Goal: Task Accomplishment & Management: Manage account settings

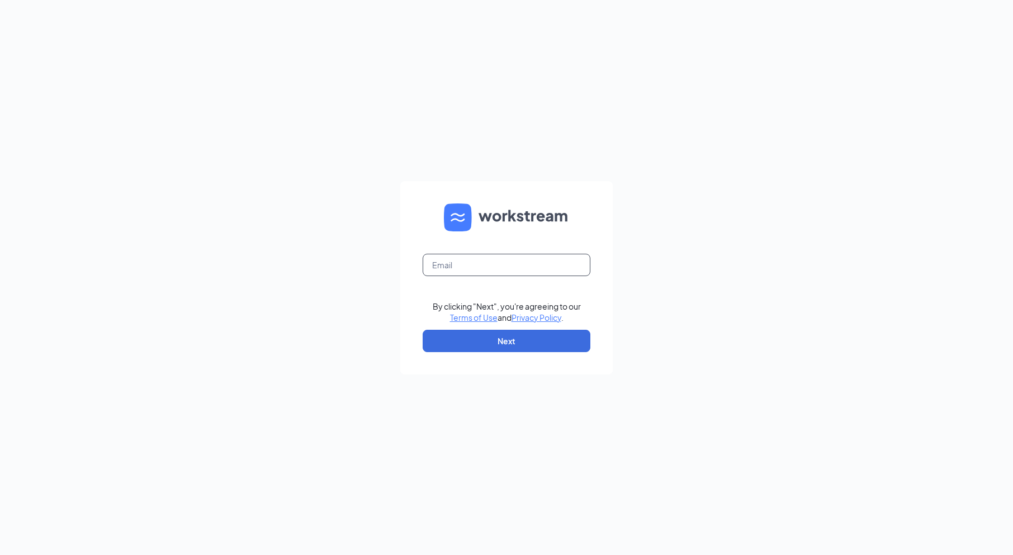
click at [486, 271] on input "text" at bounding box center [507, 265] width 168 height 22
type input "1499@internal-email.com"
click at [476, 342] on button "Next" at bounding box center [507, 341] width 168 height 22
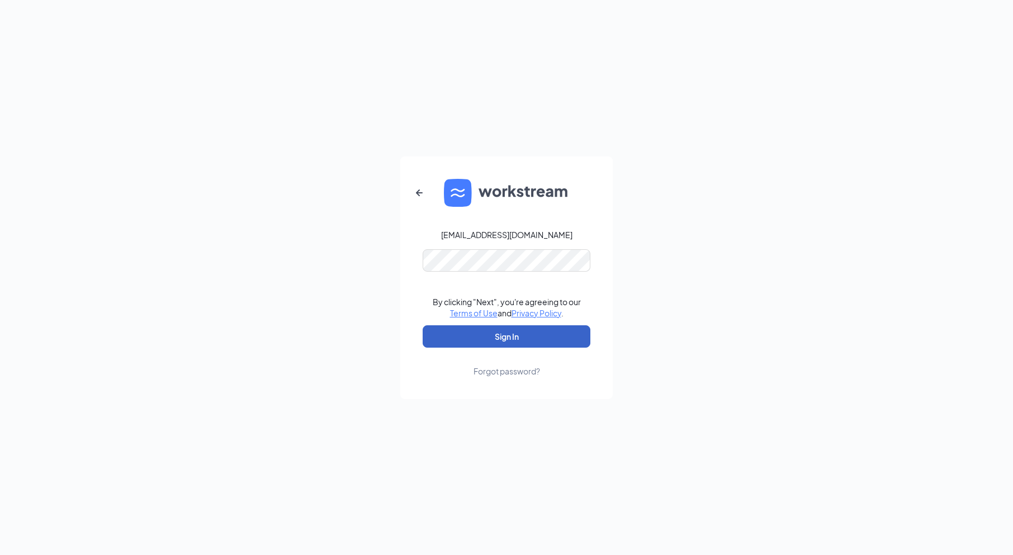
click at [479, 330] on button "Sign In" at bounding box center [507, 336] width 168 height 22
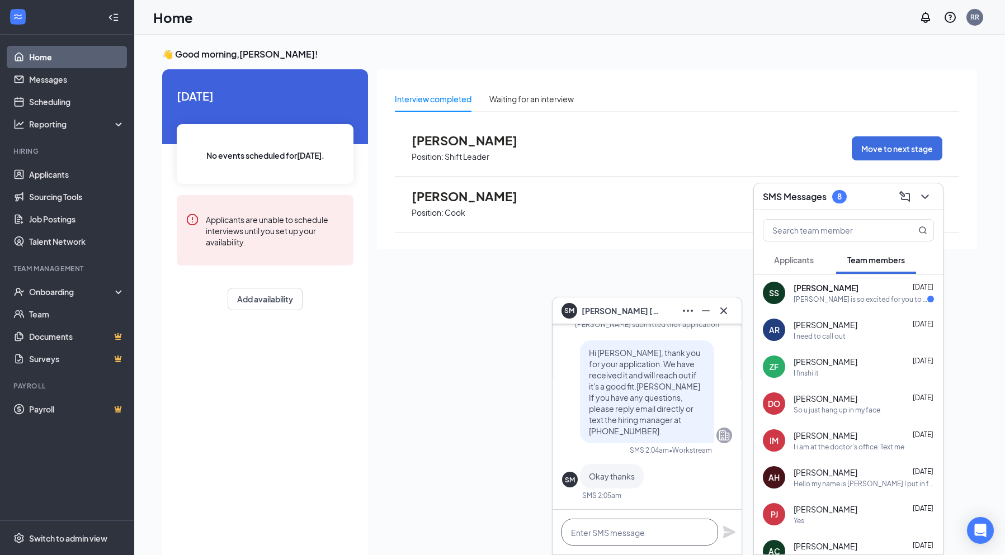
click at [632, 532] on textarea at bounding box center [639, 532] width 157 height 27
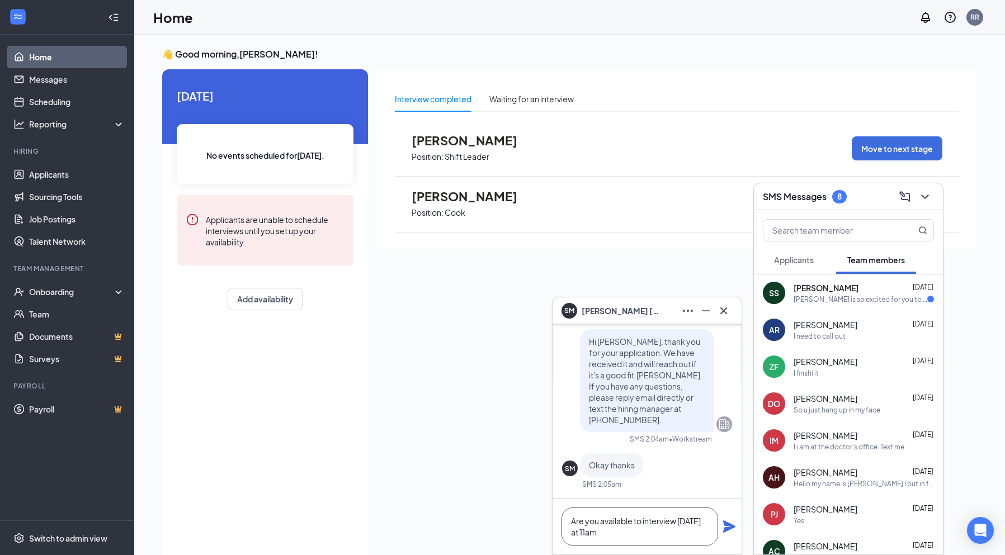
type textarea "Are you available to interview [DATE] at 11am"
click at [725, 523] on icon "Plane" at bounding box center [729, 526] width 12 height 12
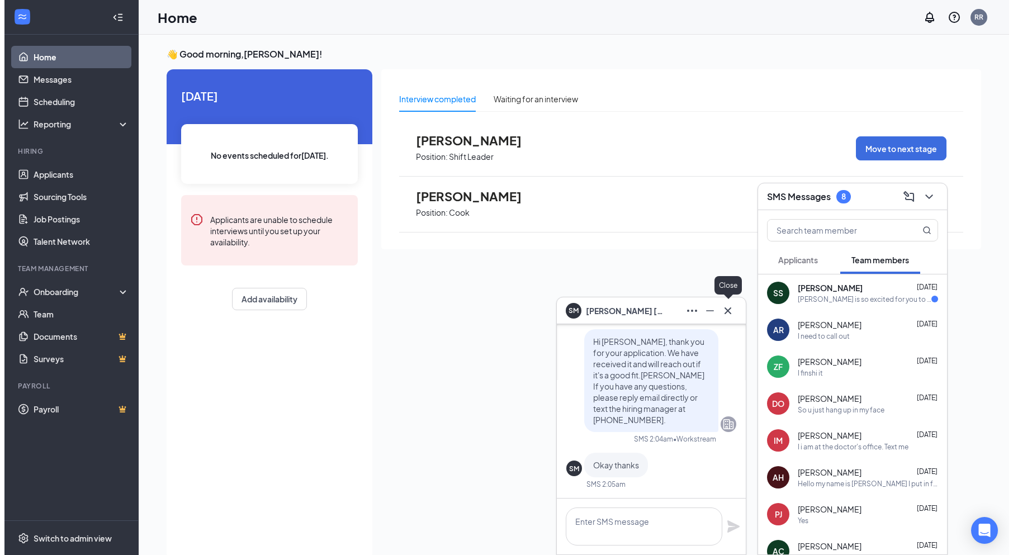
scroll to position [0, 0]
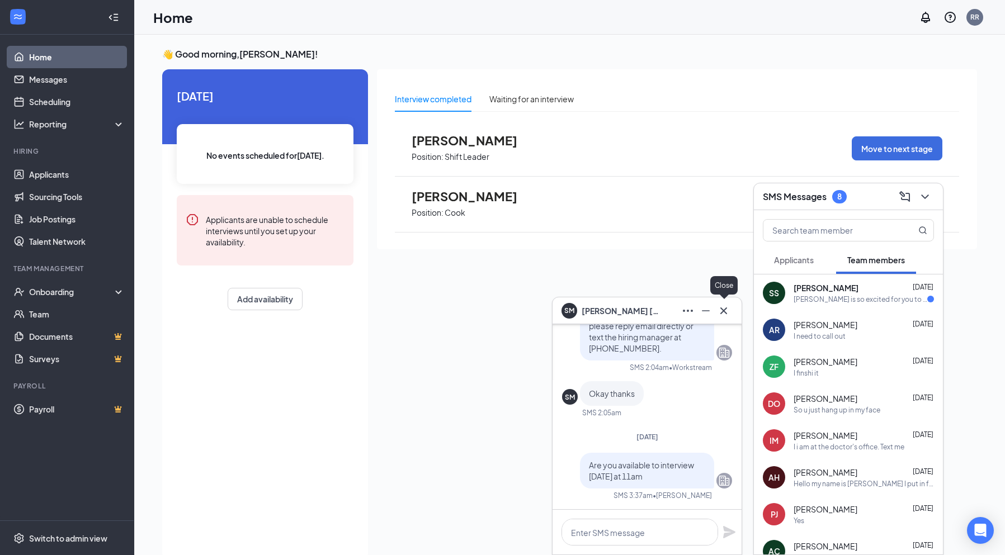
click at [727, 312] on icon "Cross" at bounding box center [723, 310] width 13 height 13
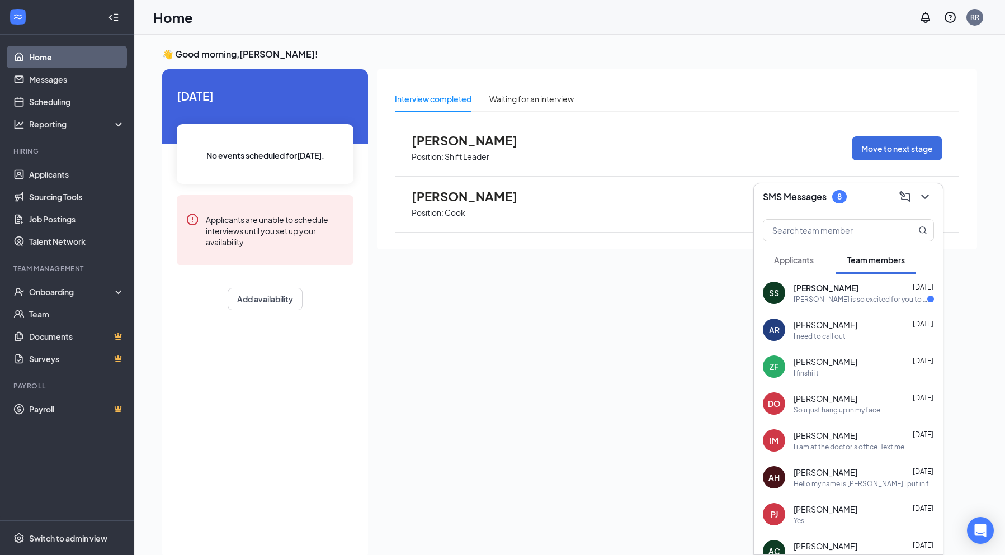
click at [454, 143] on span "[PERSON_NAME]" at bounding box center [472, 140] width 123 height 15
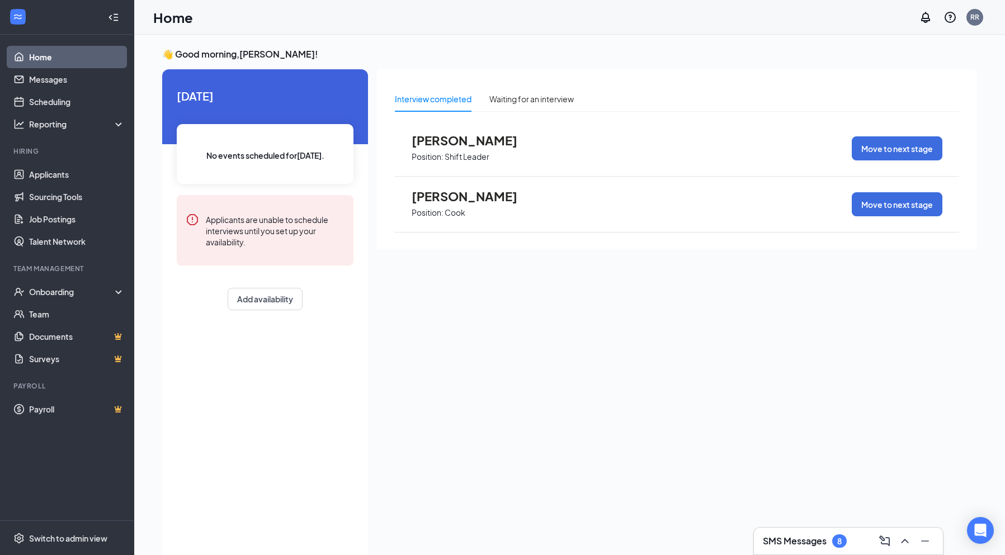
click at [454, 143] on span "[PERSON_NAME]" at bounding box center [472, 140] width 123 height 15
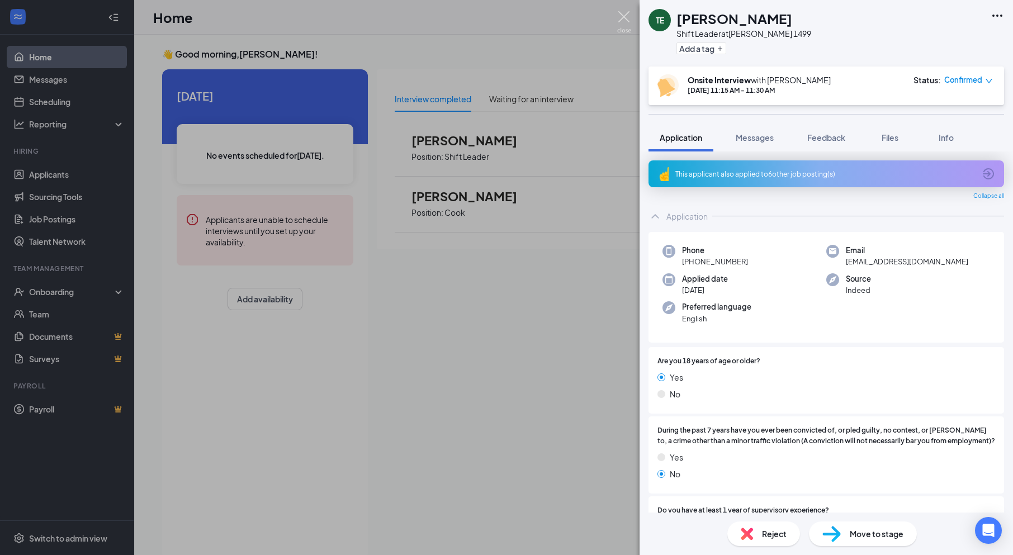
click at [628, 21] on img at bounding box center [624, 22] width 14 height 22
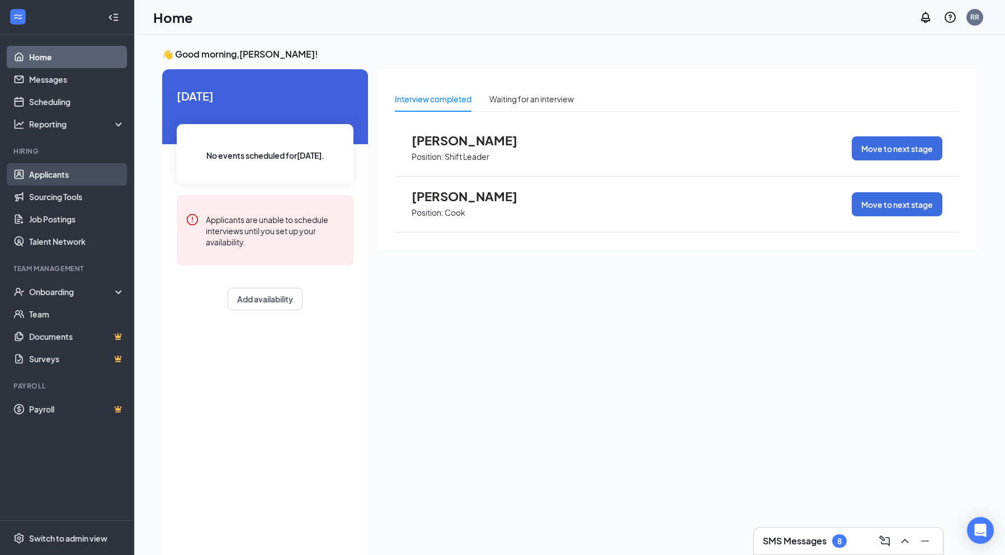
click at [79, 165] on link "Applicants" at bounding box center [77, 174] width 96 height 22
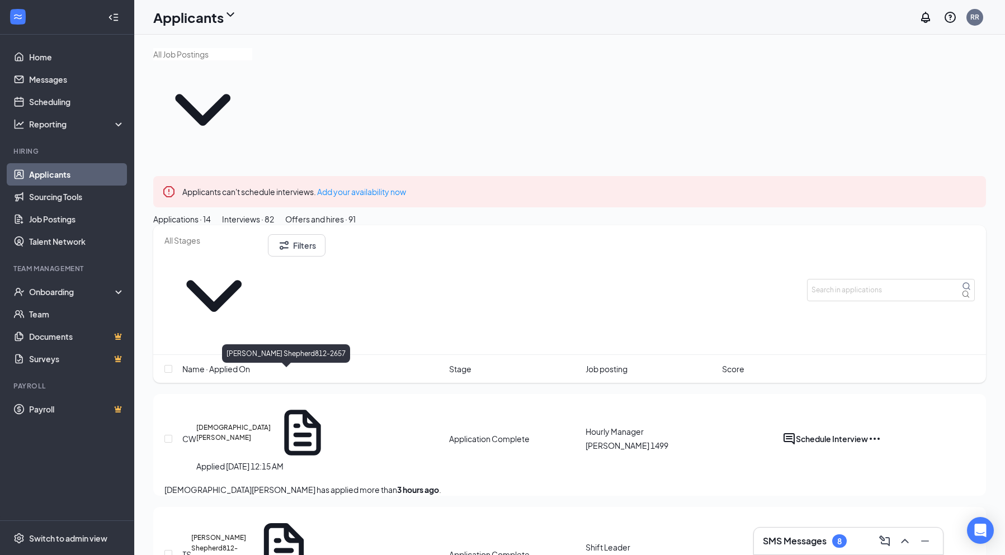
click at [249, 533] on h5 "[PERSON_NAME] Shepherd812-2657" at bounding box center [220, 548] width 58 height 31
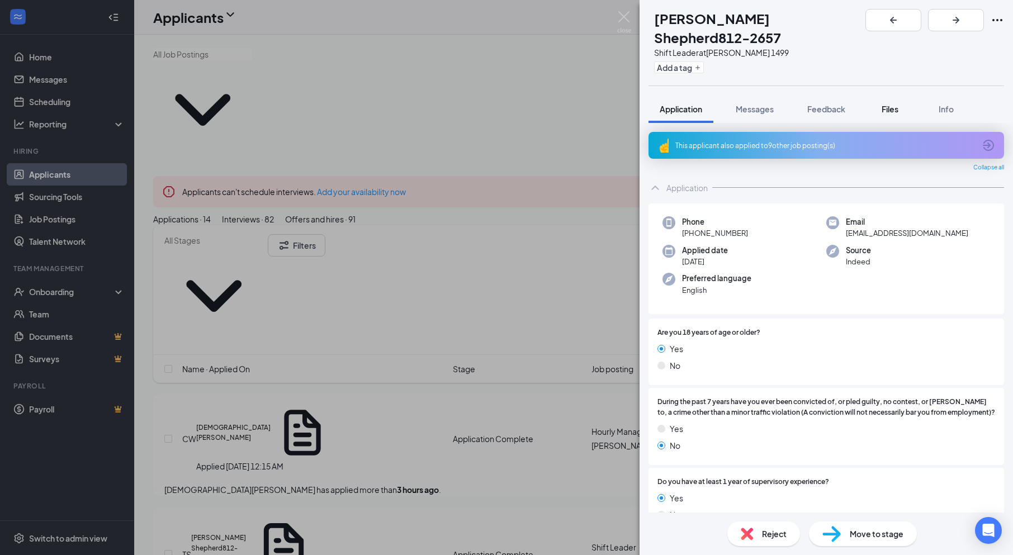
click at [887, 97] on button "Files" at bounding box center [890, 109] width 45 height 28
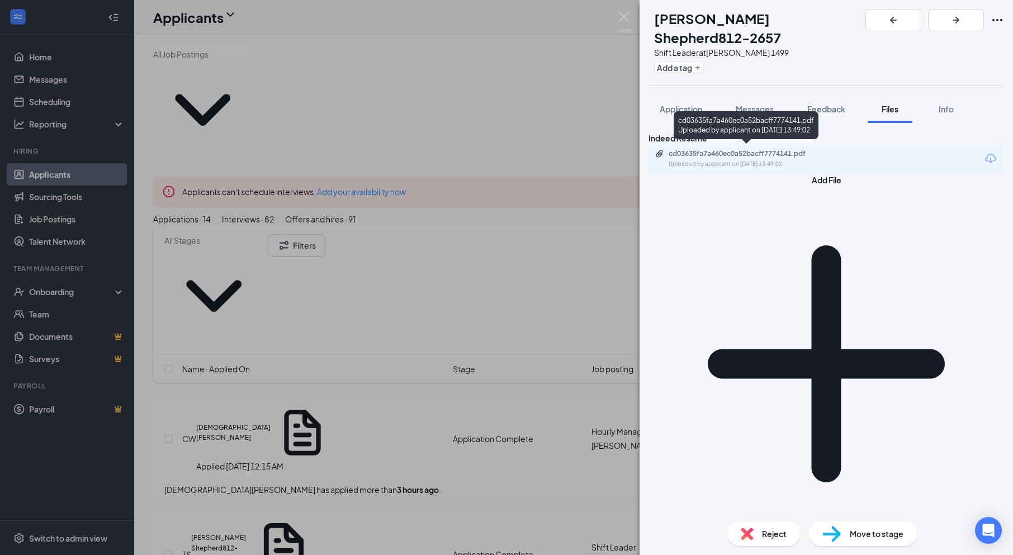
click at [765, 149] on div "cd03635fa7a460ec0a52bacff7774141.pdf" at bounding box center [747, 153] width 157 height 9
click at [626, 17] on img at bounding box center [624, 22] width 14 height 22
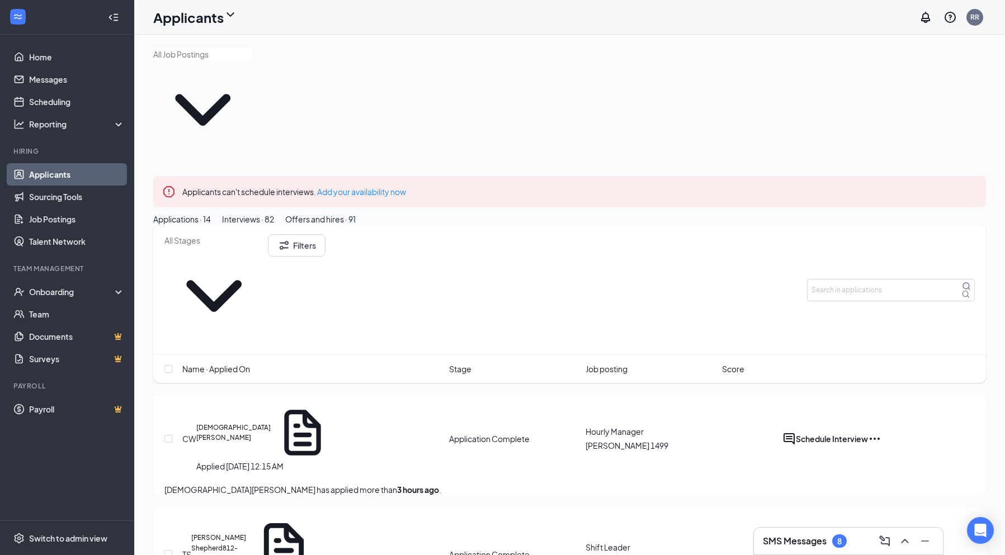
click at [868, 548] on button "Schedule Interview" at bounding box center [831, 554] width 72 height 13
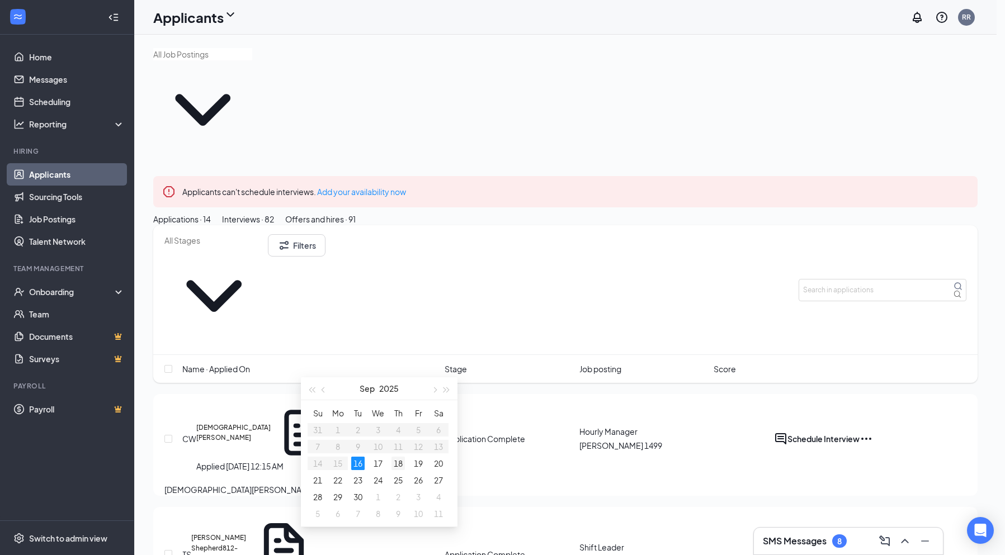
type input "[DATE]"
click at [395, 465] on div "18" at bounding box center [397, 463] width 13 height 13
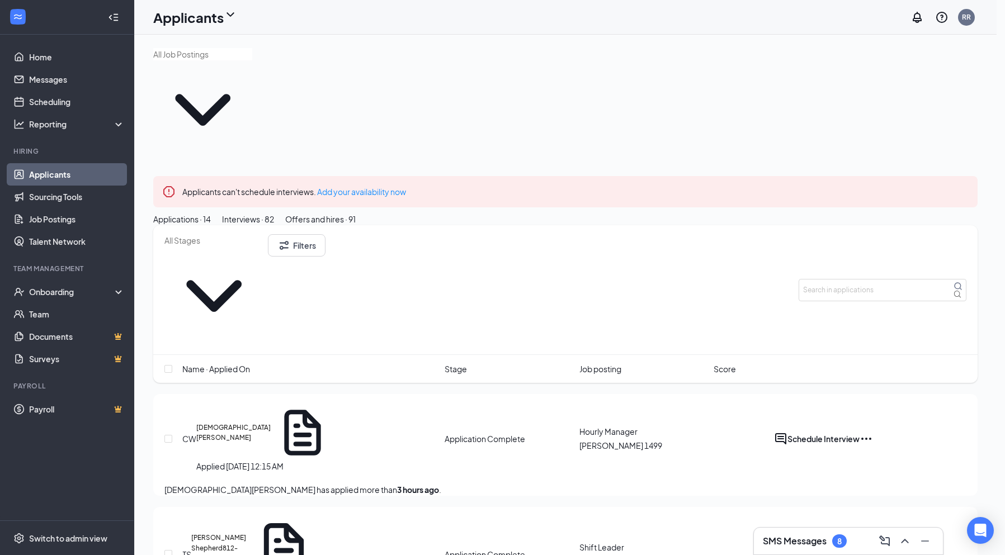
type input "11:30 AM"
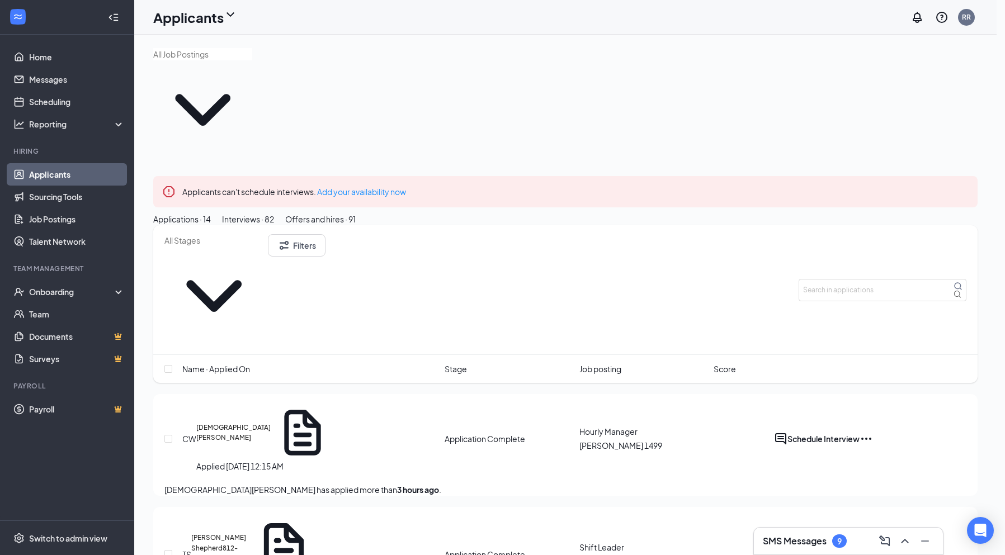
type input "11:45 AM"
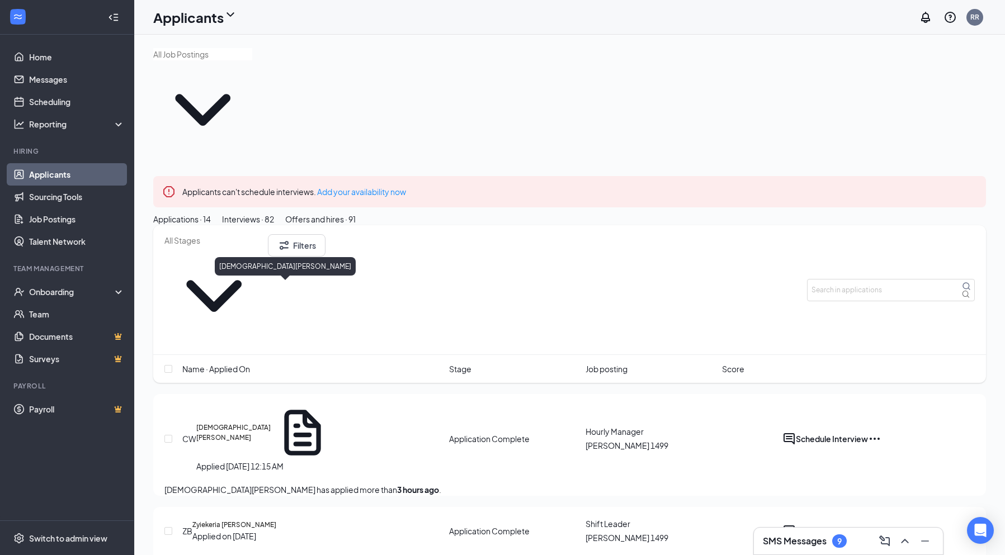
click at [253, 423] on h5 "[DEMOGRAPHIC_DATA][PERSON_NAME]" at bounding box center [233, 433] width 74 height 21
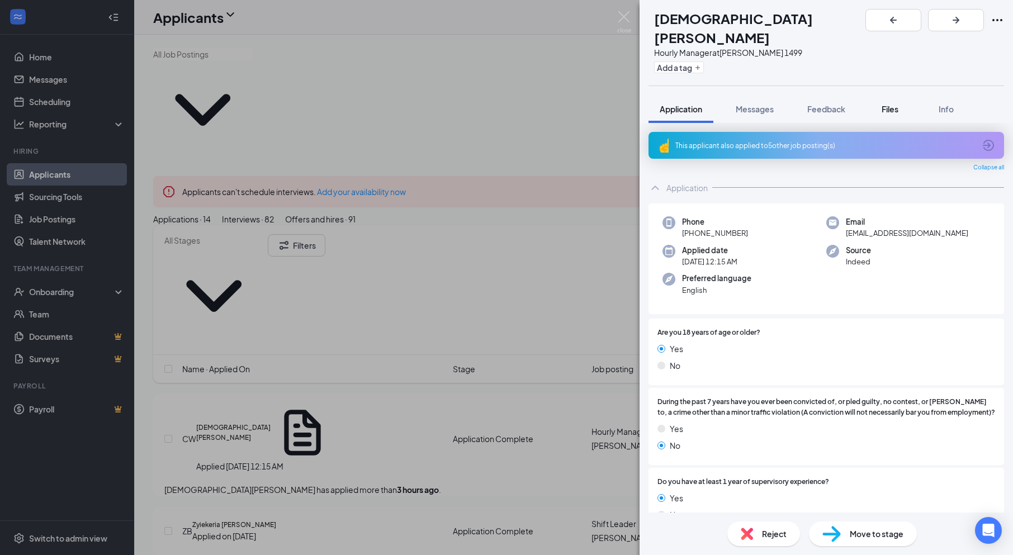
click at [906, 95] on button "Files" at bounding box center [890, 109] width 45 height 28
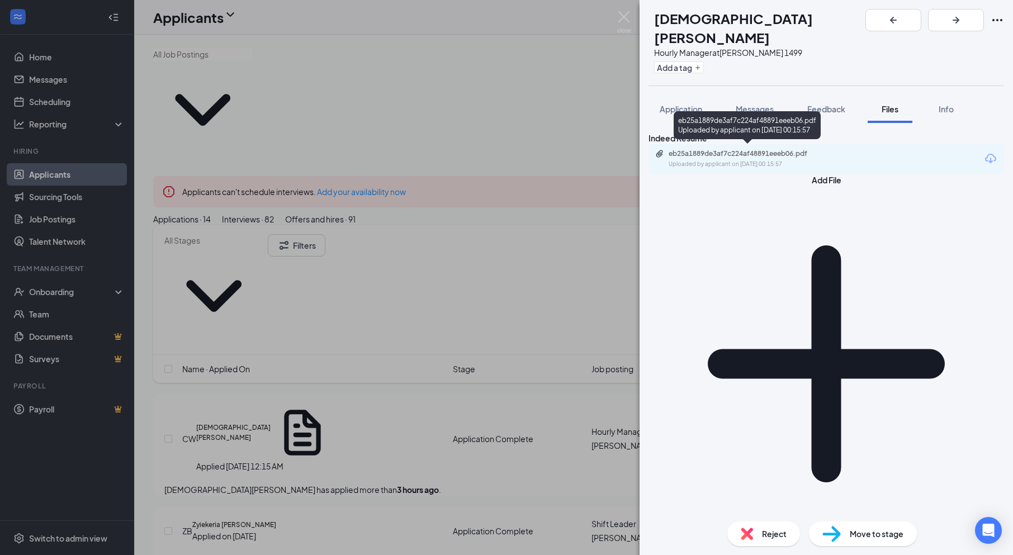
click at [745, 154] on div "eb25a1889de3af7c224af48891eeeb06.pdf" at bounding box center [747, 153] width 157 height 9
click at [623, 18] on img at bounding box center [624, 22] width 14 height 22
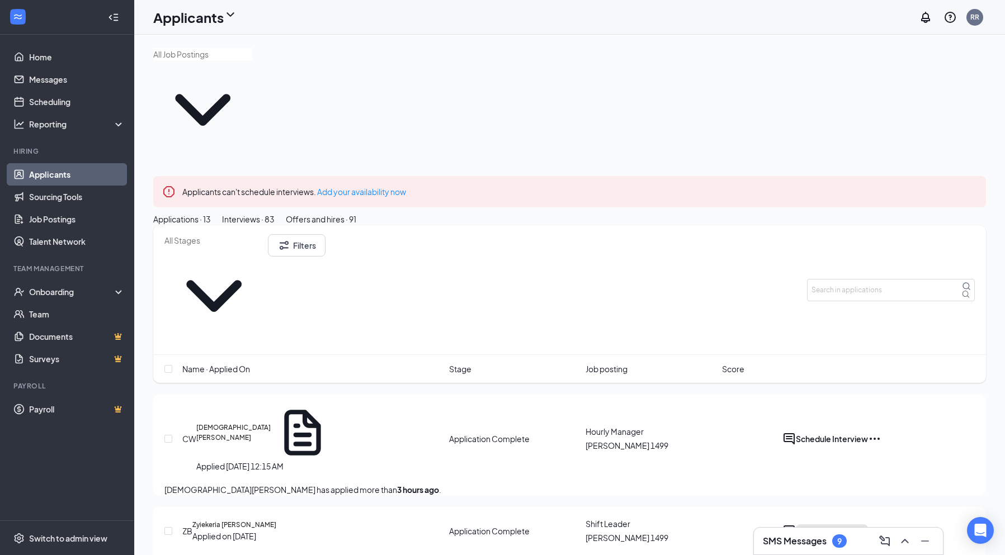
click at [868, 524] on button "Schedule Interview" at bounding box center [831, 530] width 72 height 13
type input "Onsite Interview (next stage)"
click at [934, 384] on body "Home Messages Scheduling Reporting Hiring Applicants Sourcing Tools Job Posting…" at bounding box center [498, 277] width 996 height 555
click at [868, 432] on button "Schedule Interview" at bounding box center [831, 438] width 72 height 13
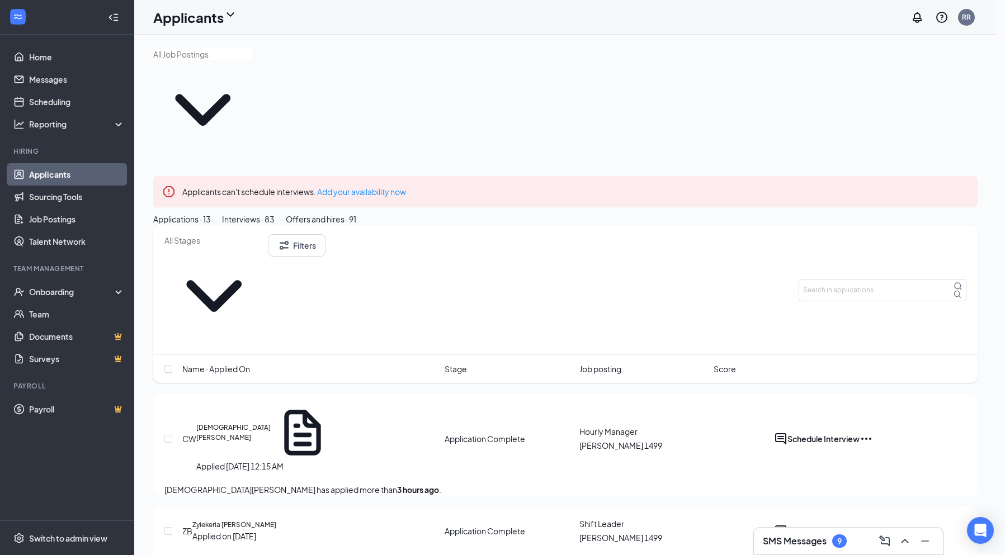
radio input "true"
radio input "false"
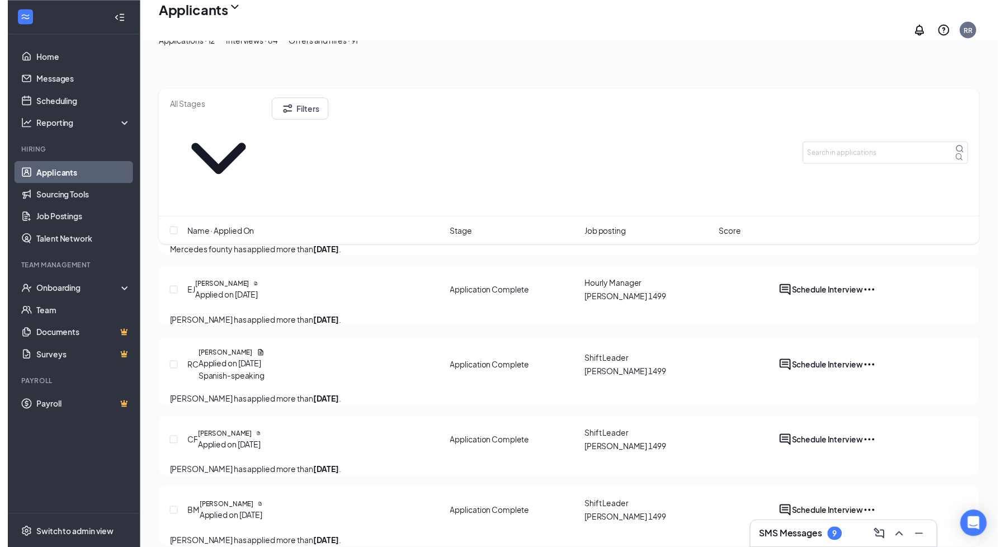
scroll to position [244, 0]
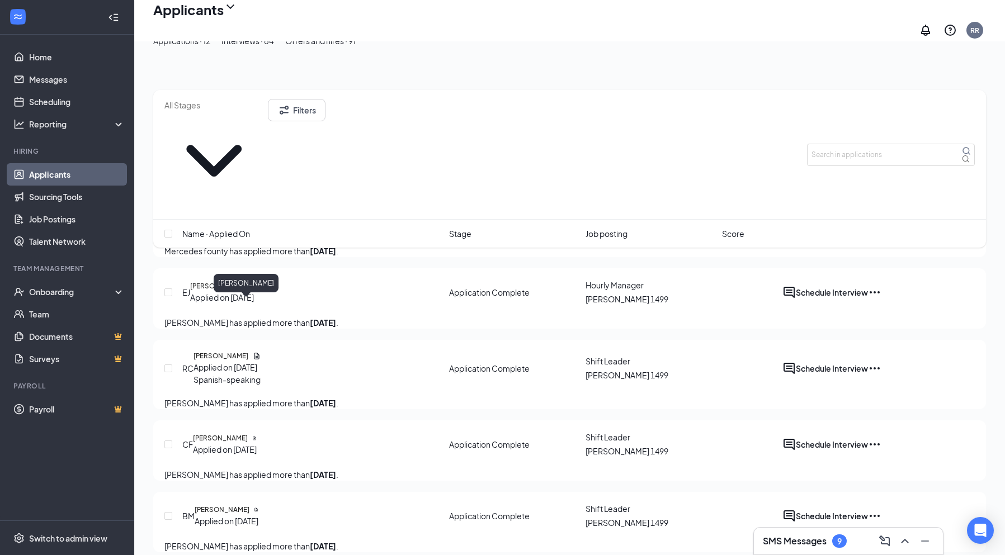
click at [248, 351] on h5 "[PERSON_NAME]" at bounding box center [220, 356] width 55 height 10
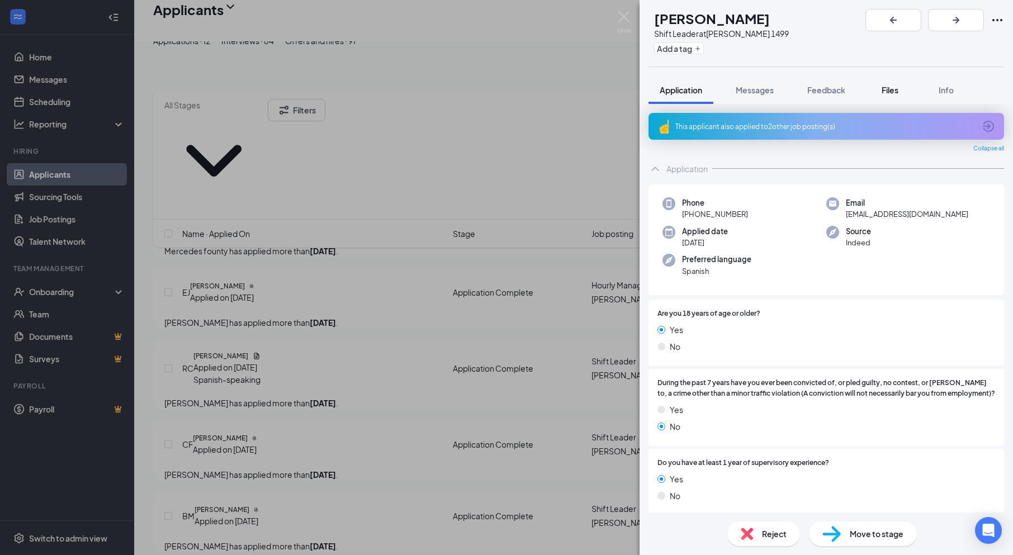
click at [878, 95] on button "Files" at bounding box center [890, 90] width 45 height 28
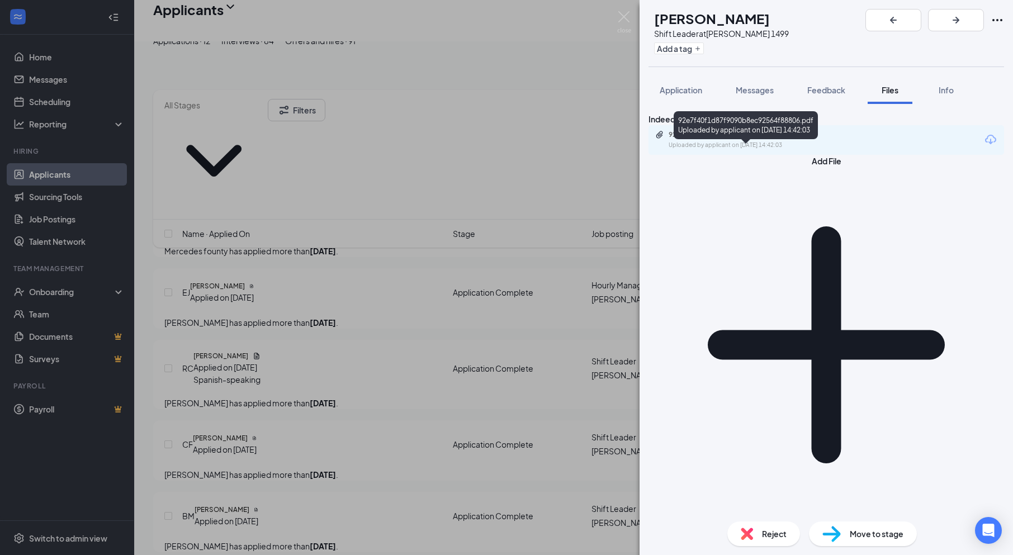
click at [721, 150] on div "Uploaded by applicant on [DATE] 14:42:03" at bounding box center [753, 145] width 168 height 9
click at [629, 26] on img at bounding box center [624, 22] width 14 height 22
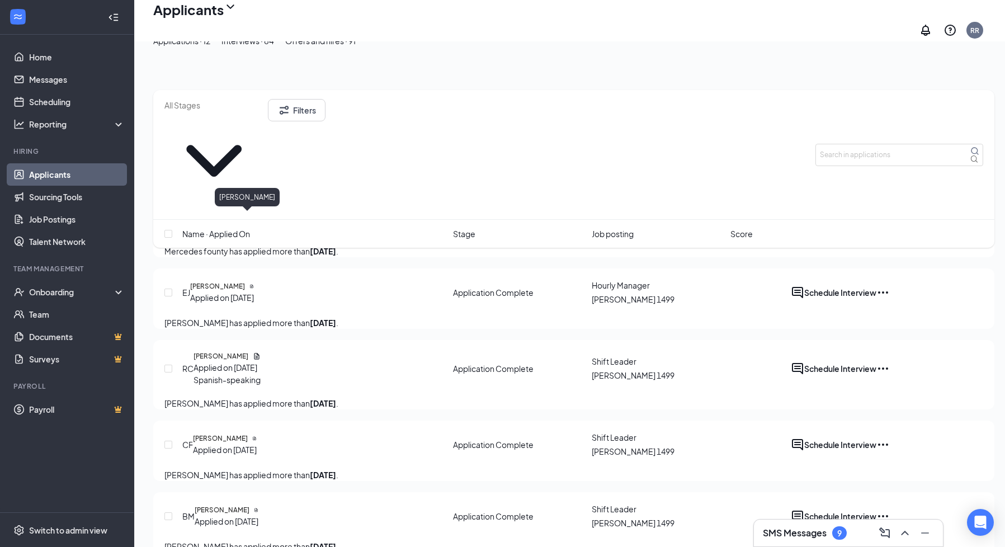
click at [243, 281] on h5 "[PERSON_NAME]" at bounding box center [217, 286] width 55 height 10
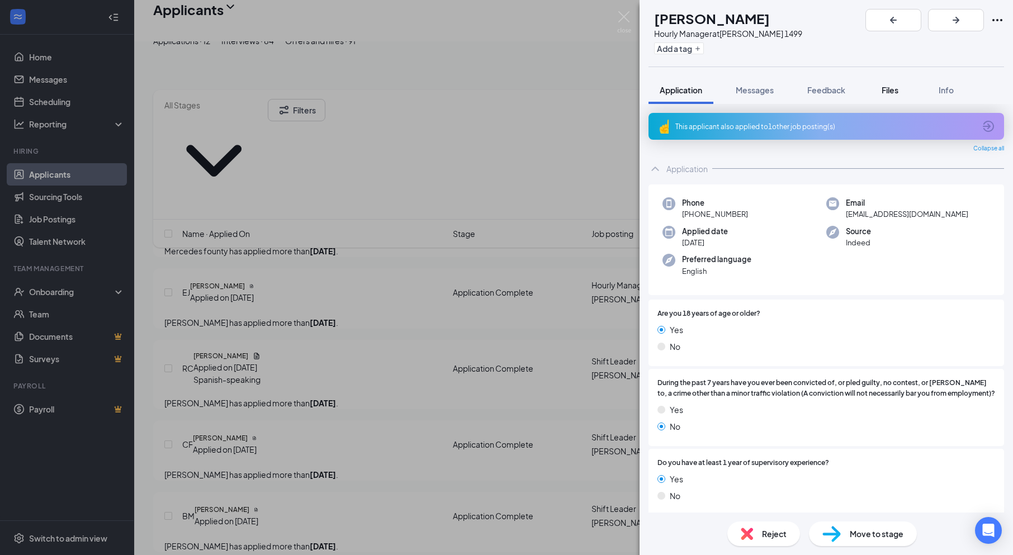
click at [884, 89] on span "Files" at bounding box center [890, 90] width 17 height 10
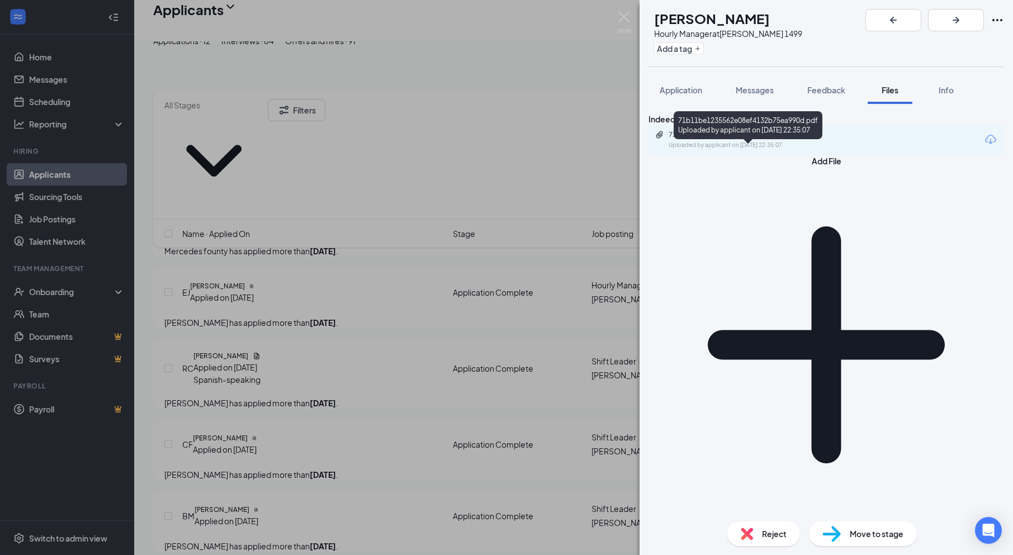
click at [791, 139] on div "71b11be1235562e08ef4132b75ea990d.pdf" at bounding box center [747, 134] width 157 height 9
click at [627, 25] on img at bounding box center [624, 22] width 14 height 22
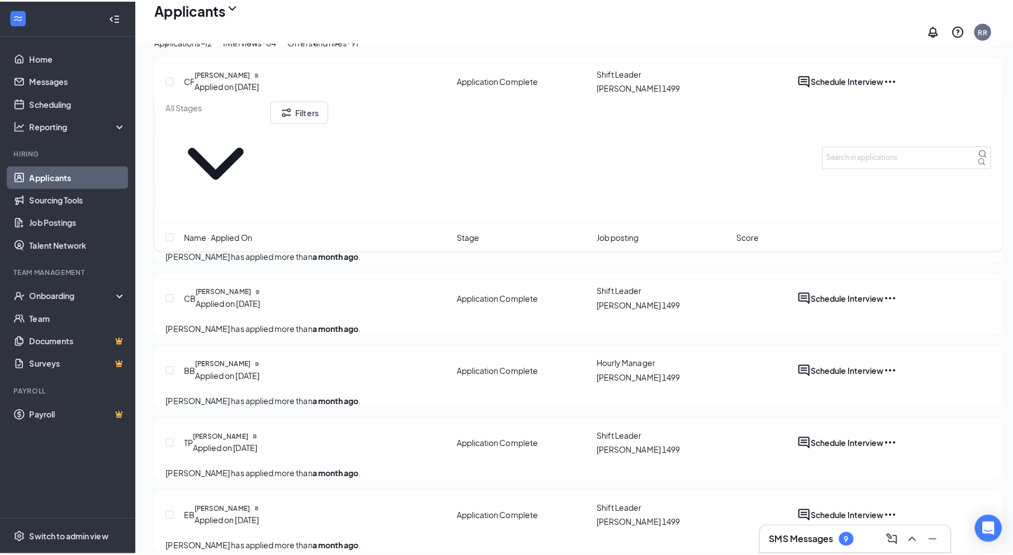
scroll to position [612, 0]
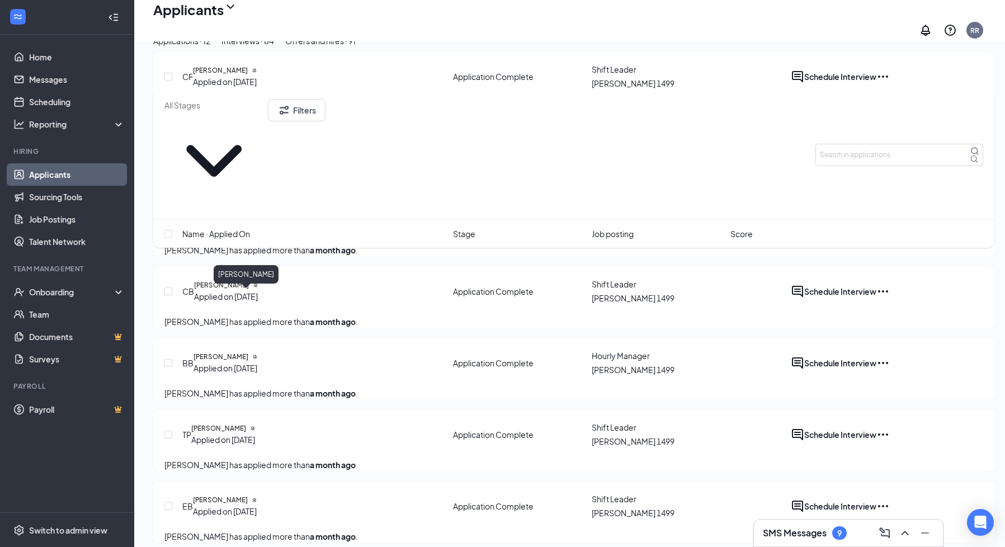
click at [247, 290] on h5 "[PERSON_NAME]" at bounding box center [221, 285] width 55 height 10
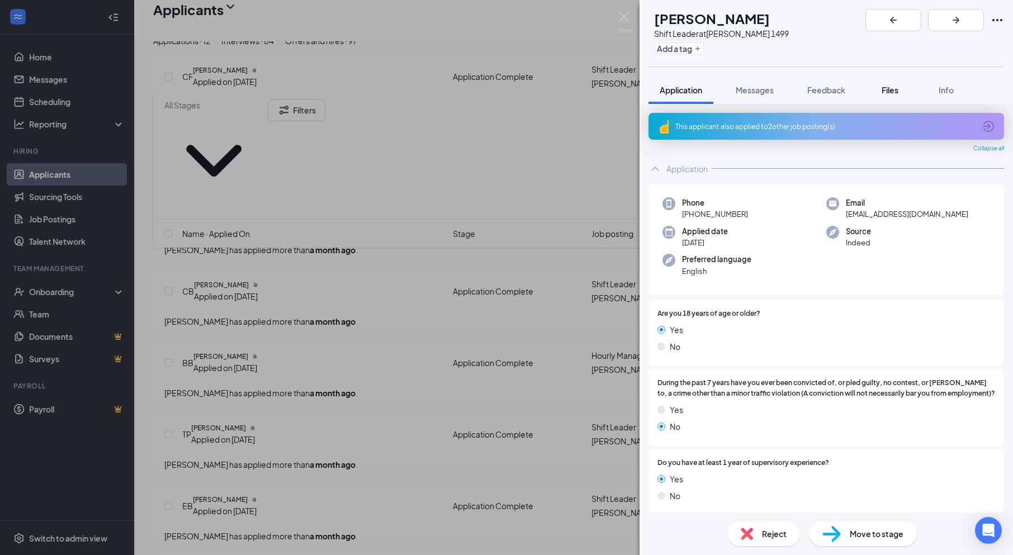
click at [891, 96] on button "Files" at bounding box center [890, 90] width 45 height 28
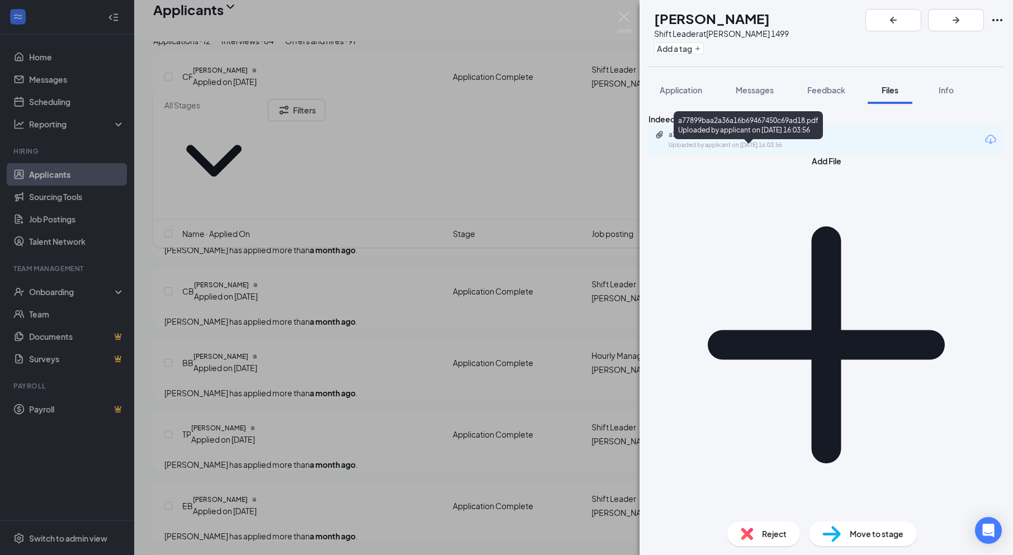
click at [708, 139] on div "a77899baa2a36a16b69467450c69ad18.pdf" at bounding box center [747, 134] width 157 height 9
